Goal: Task Accomplishment & Management: Manage account settings

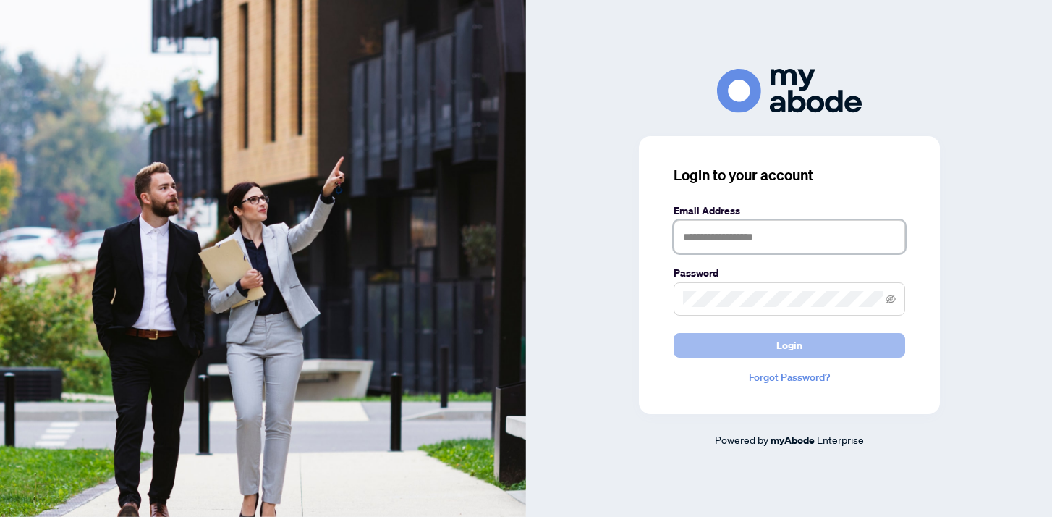
type input "**********"
click at [785, 343] on span "Login" at bounding box center [789, 345] width 26 height 23
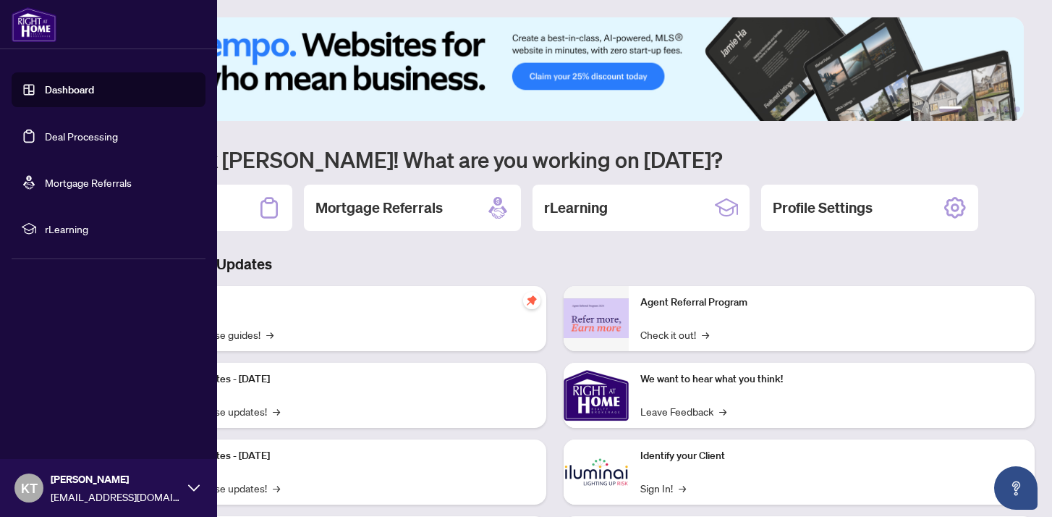
click at [80, 143] on link "Deal Processing" at bounding box center [81, 135] width 73 height 13
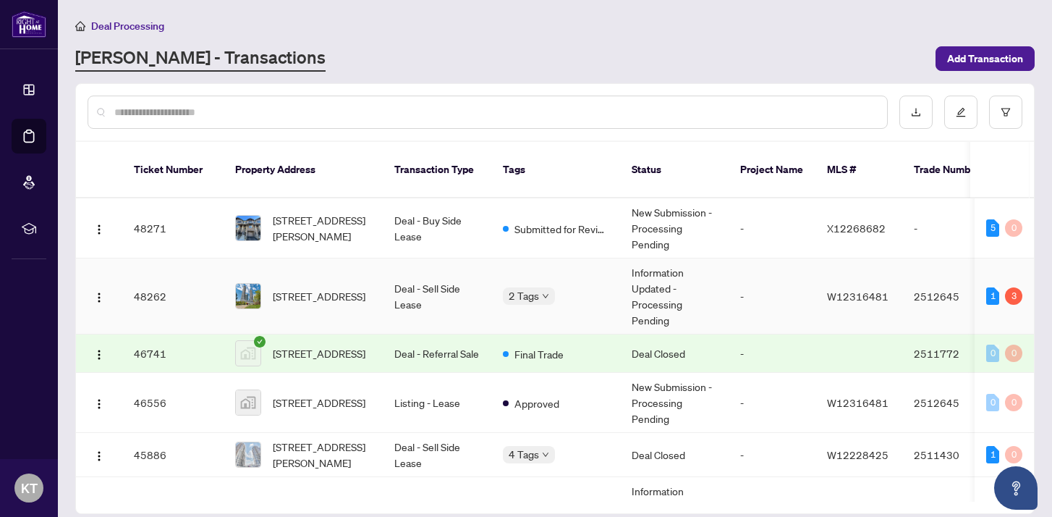
click at [561, 287] on div "2 Tags" at bounding box center [556, 295] width 106 height 17
click at [483, 271] on td "Deal - Sell Side Lease" at bounding box center [437, 296] width 109 height 76
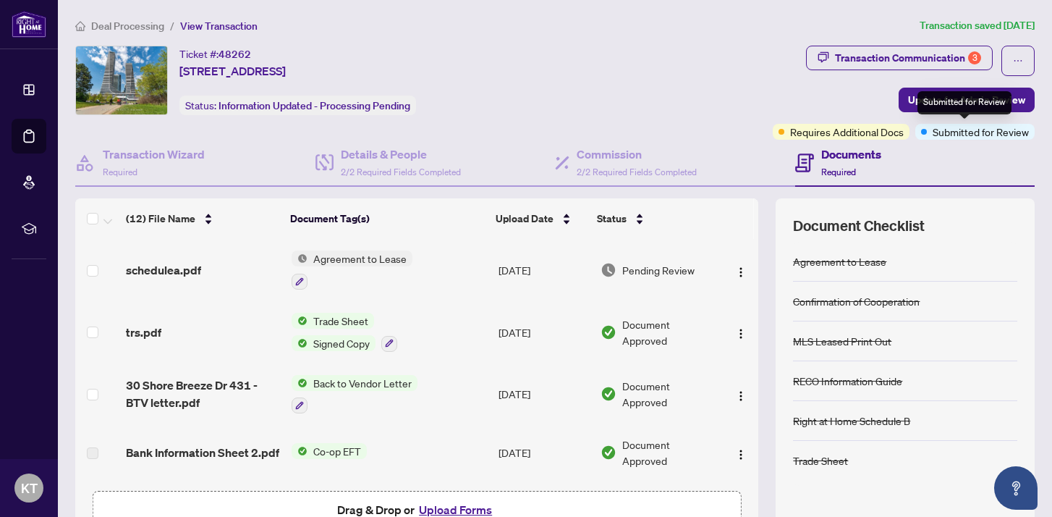
click at [962, 107] on div "Submitted for Review" at bounding box center [964, 102] width 94 height 23
click at [908, 107] on span "Update for Admin Review" at bounding box center [966, 99] width 117 height 23
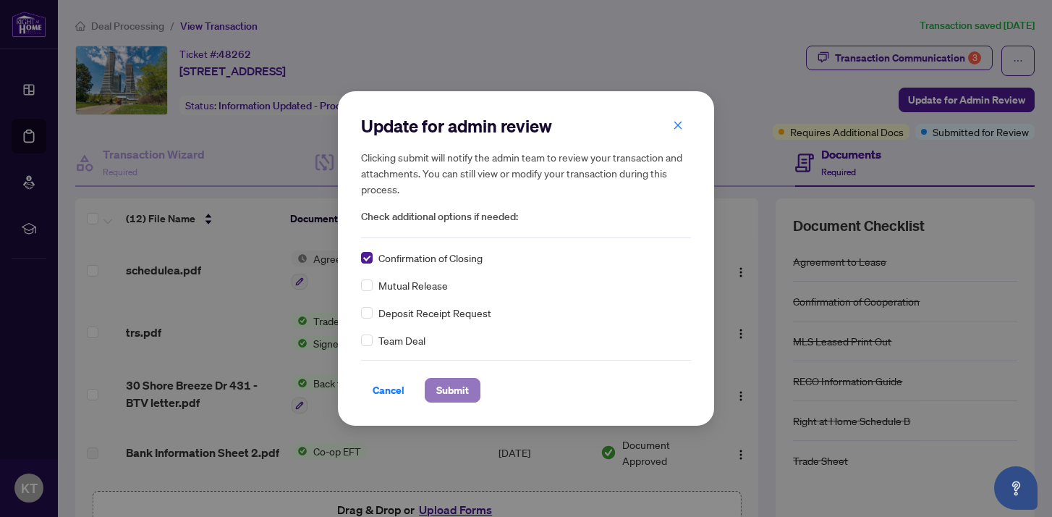
click at [456, 399] on span "Submit" at bounding box center [452, 389] width 33 height 23
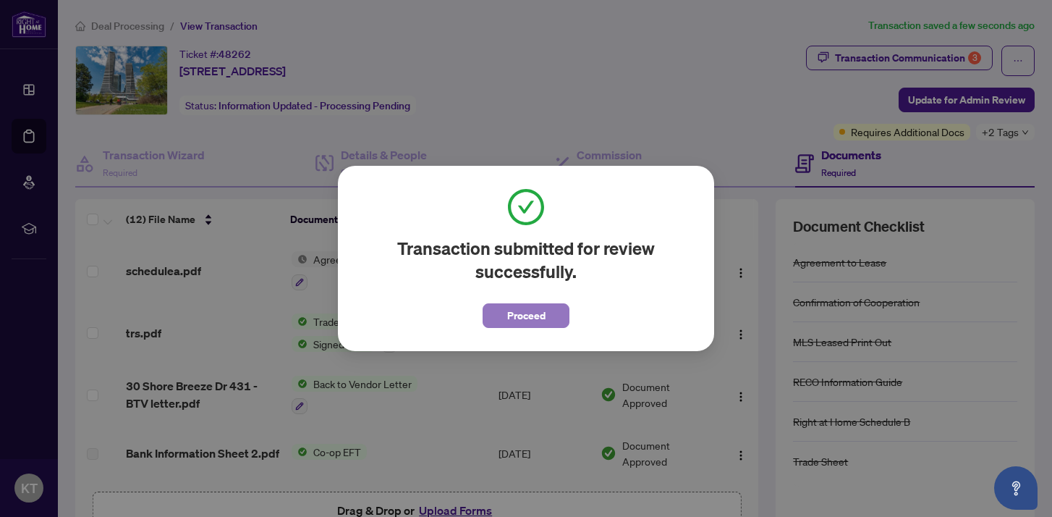
click at [530, 323] on span "Proceed" at bounding box center [526, 315] width 38 height 23
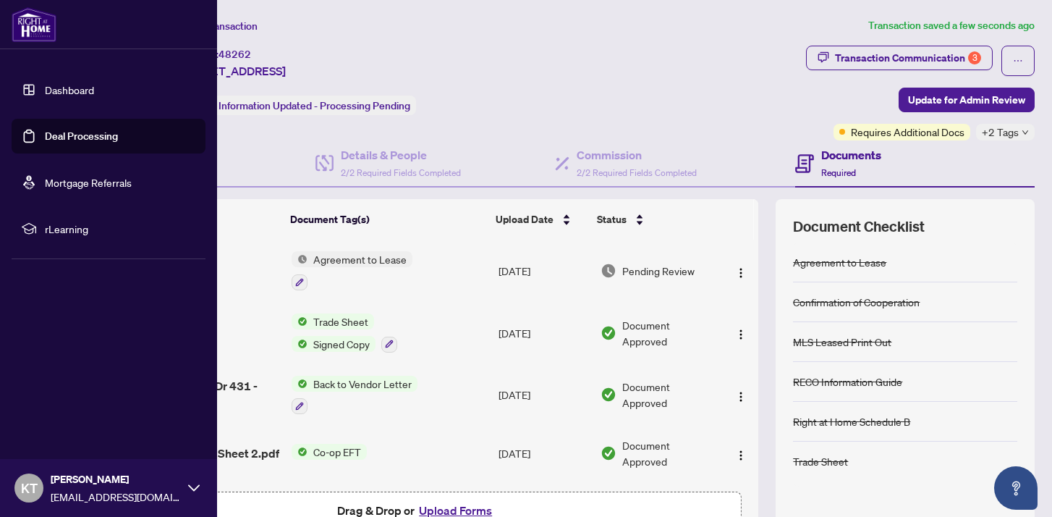
click at [82, 137] on link "Deal Processing" at bounding box center [81, 135] width 73 height 13
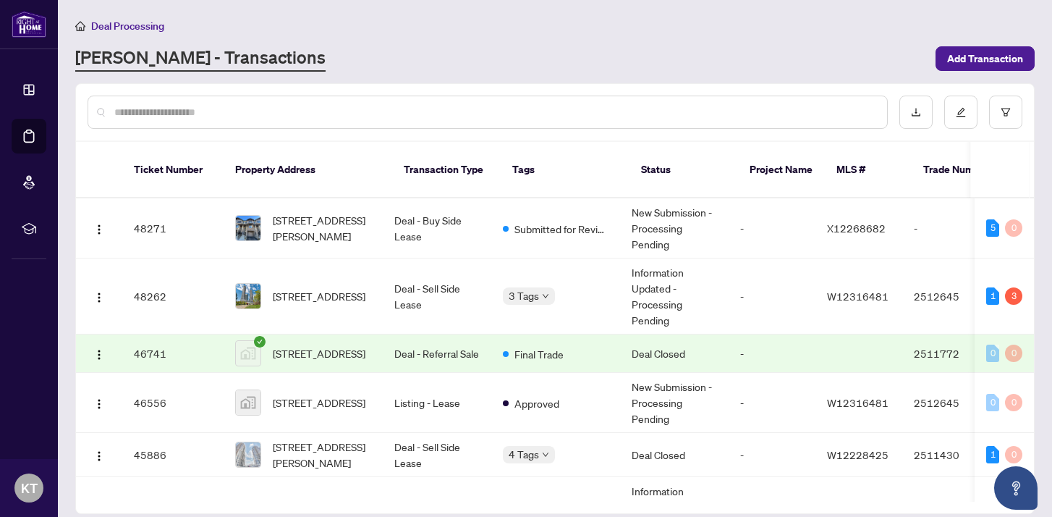
scroll to position [452, 0]
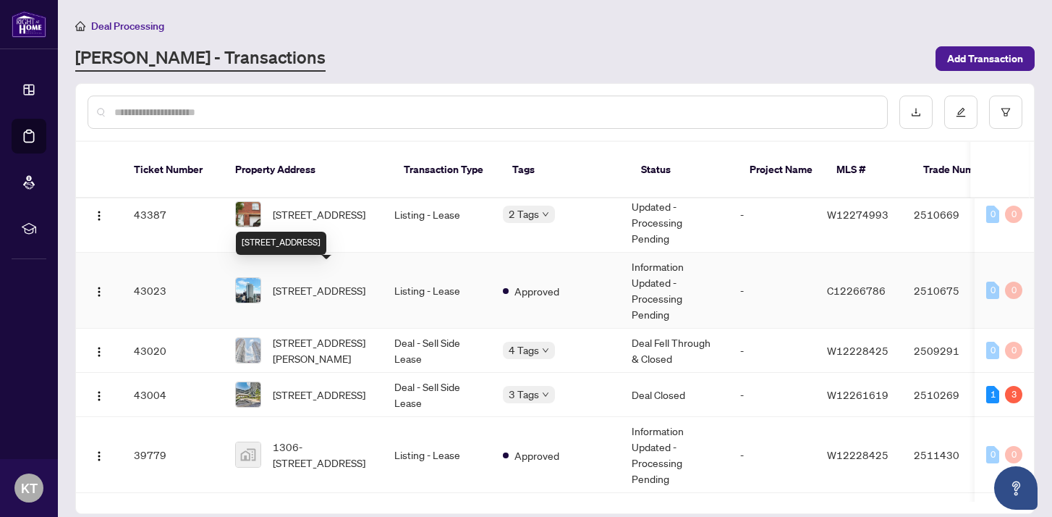
click at [309, 282] on span "[STREET_ADDRESS]" at bounding box center [319, 290] width 93 height 16
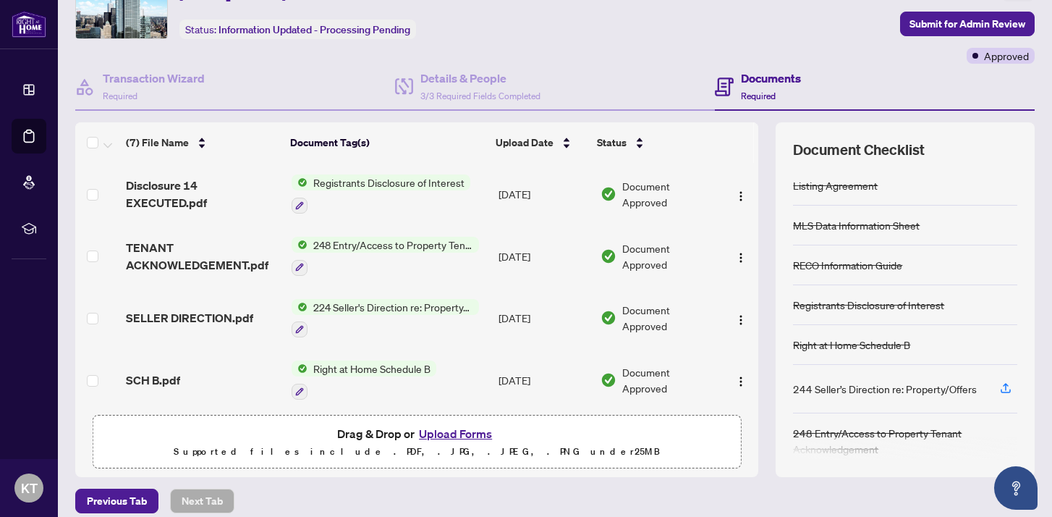
scroll to position [190, 0]
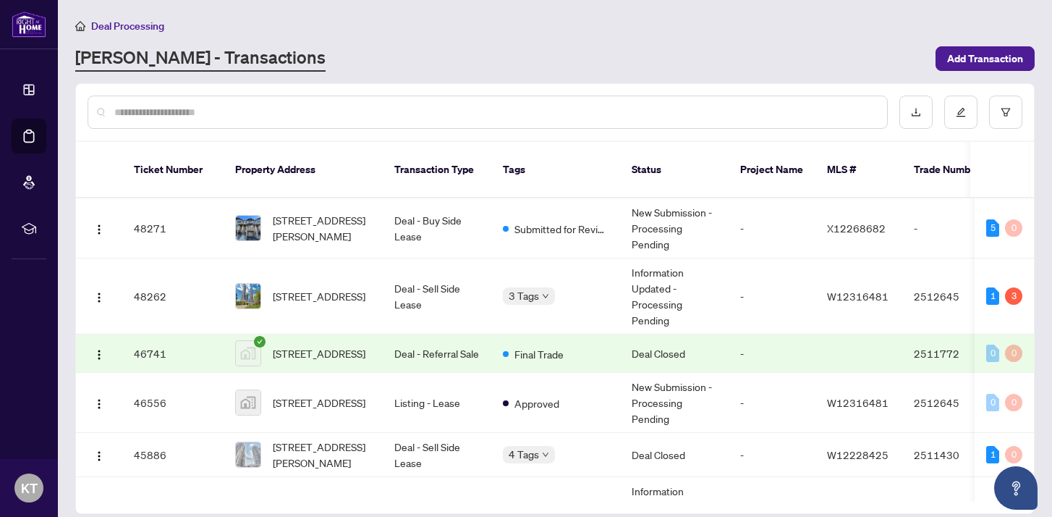
scroll to position [283, 0]
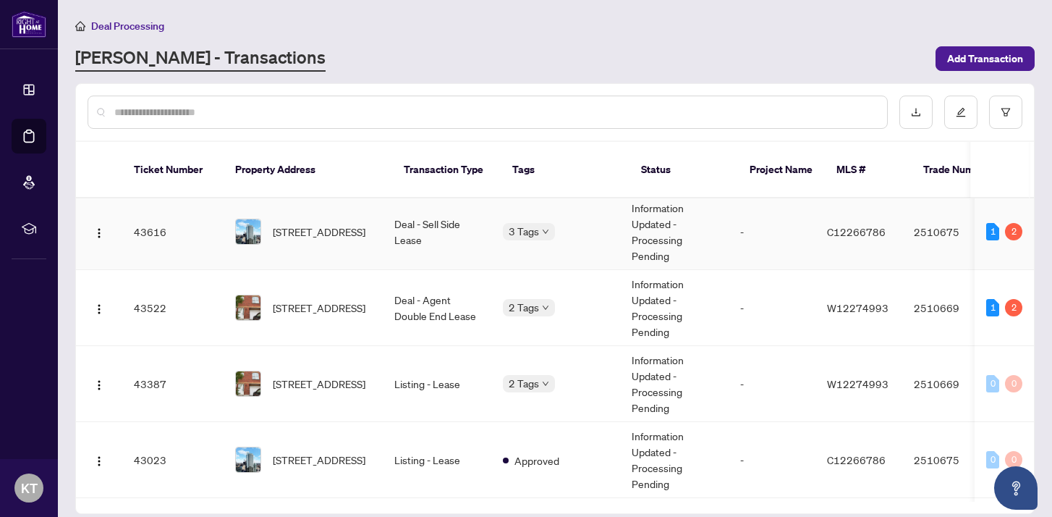
click at [1013, 224] on div "2" at bounding box center [1013, 231] width 17 height 17
click at [354, 224] on span "[STREET_ADDRESS]" at bounding box center [319, 232] width 93 height 16
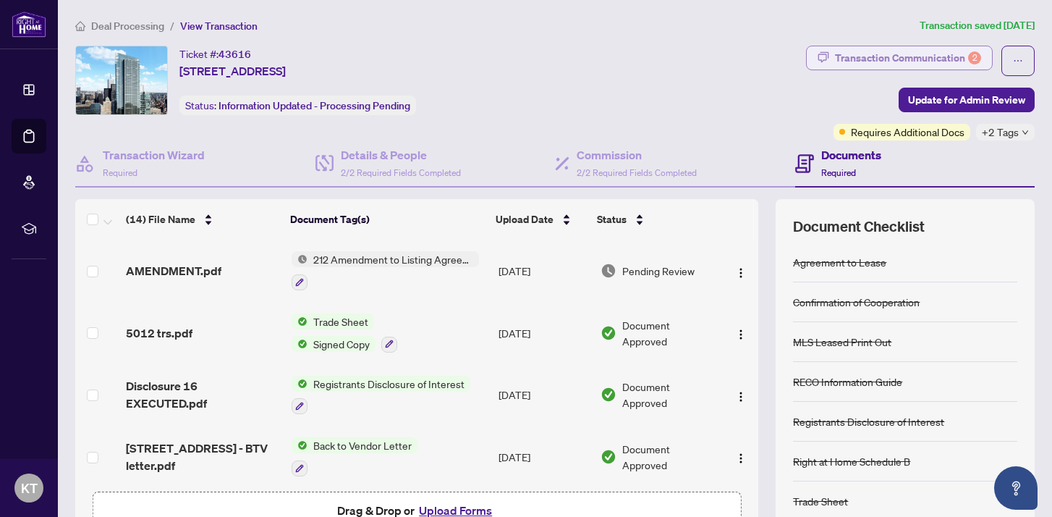
click at [867, 58] on div "Transaction Communication 2" at bounding box center [908, 57] width 146 height 23
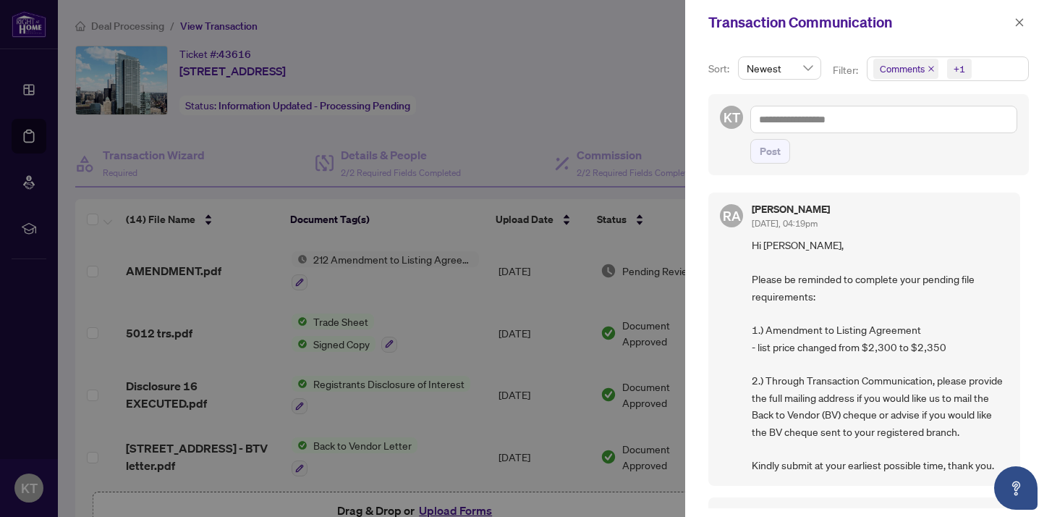
scroll to position [713, 0]
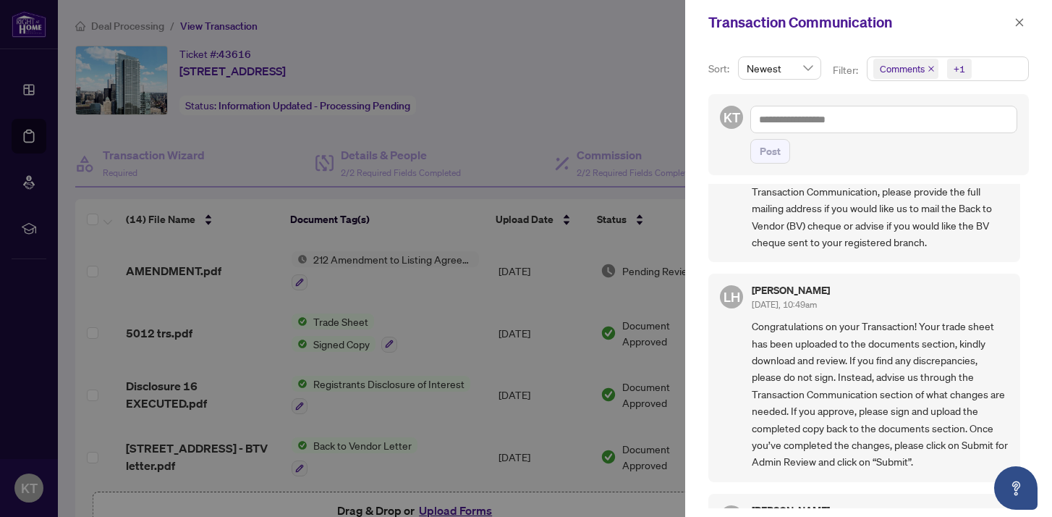
click at [611, 100] on div at bounding box center [526, 258] width 1052 height 517
